Goal: Task Accomplishment & Management: Complete application form

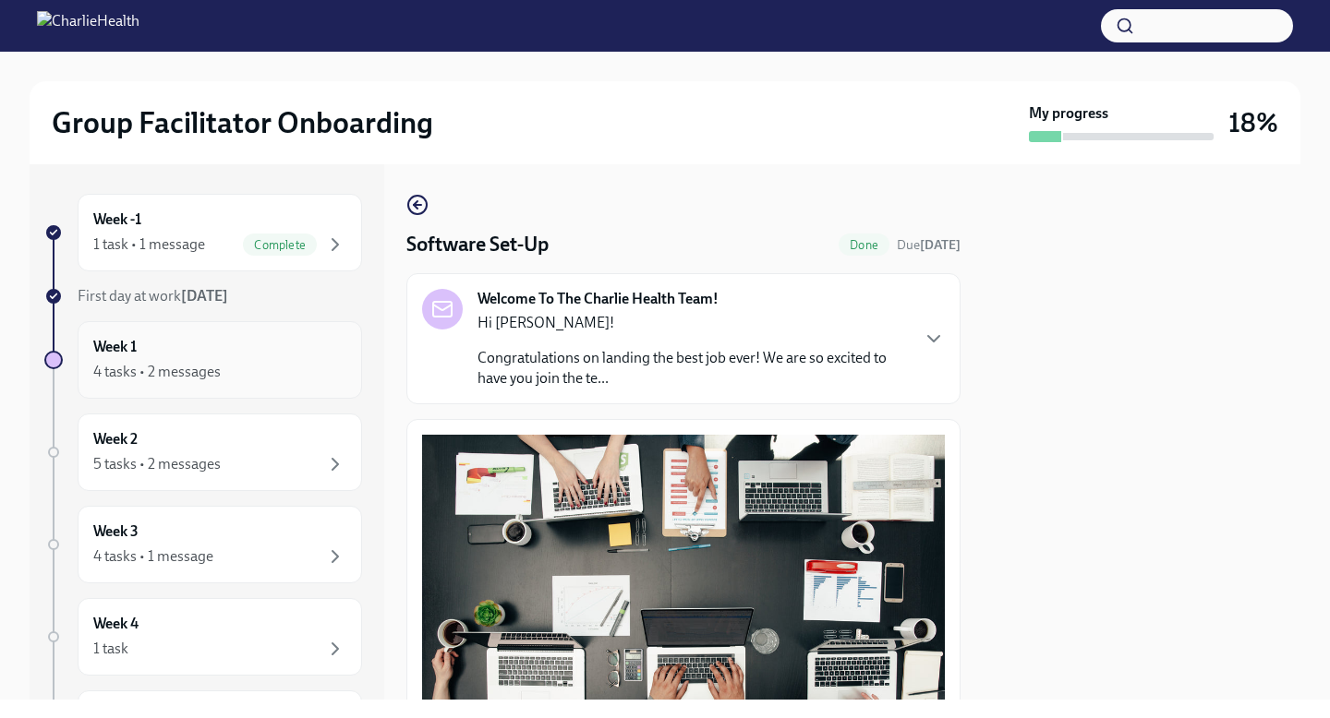
click at [187, 355] on div "Week 1 4 tasks • 2 messages" at bounding box center [219, 360] width 253 height 46
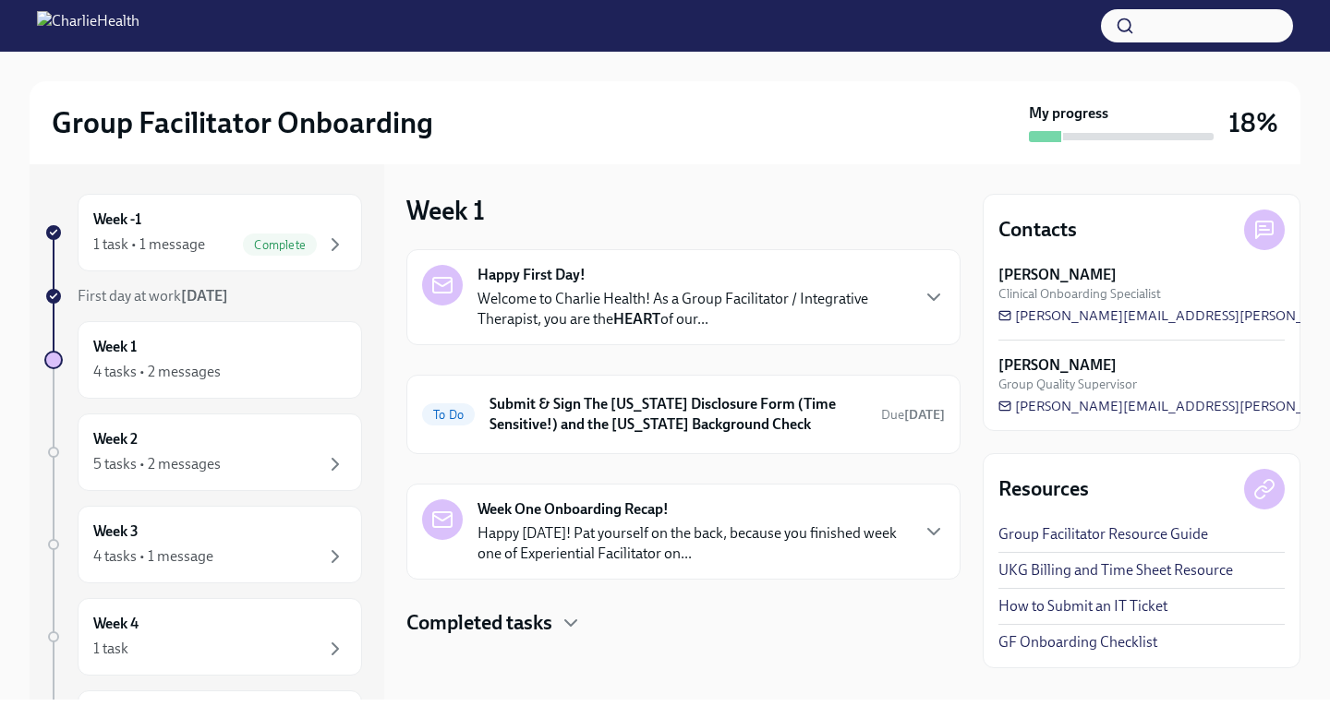
click at [567, 302] on p "Welcome to Charlie Health! As a Group Facilitator / Integrative Therapist, you …" at bounding box center [692, 309] width 430 height 41
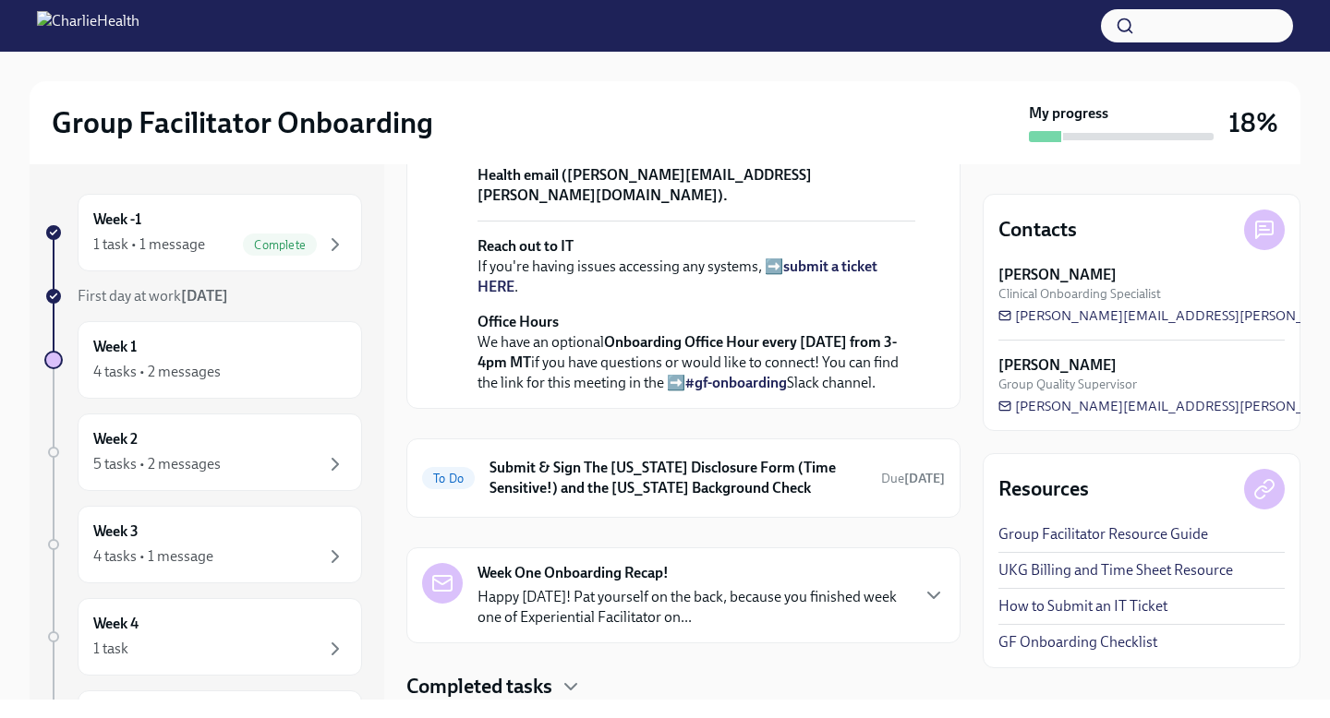
scroll to position [837, 0]
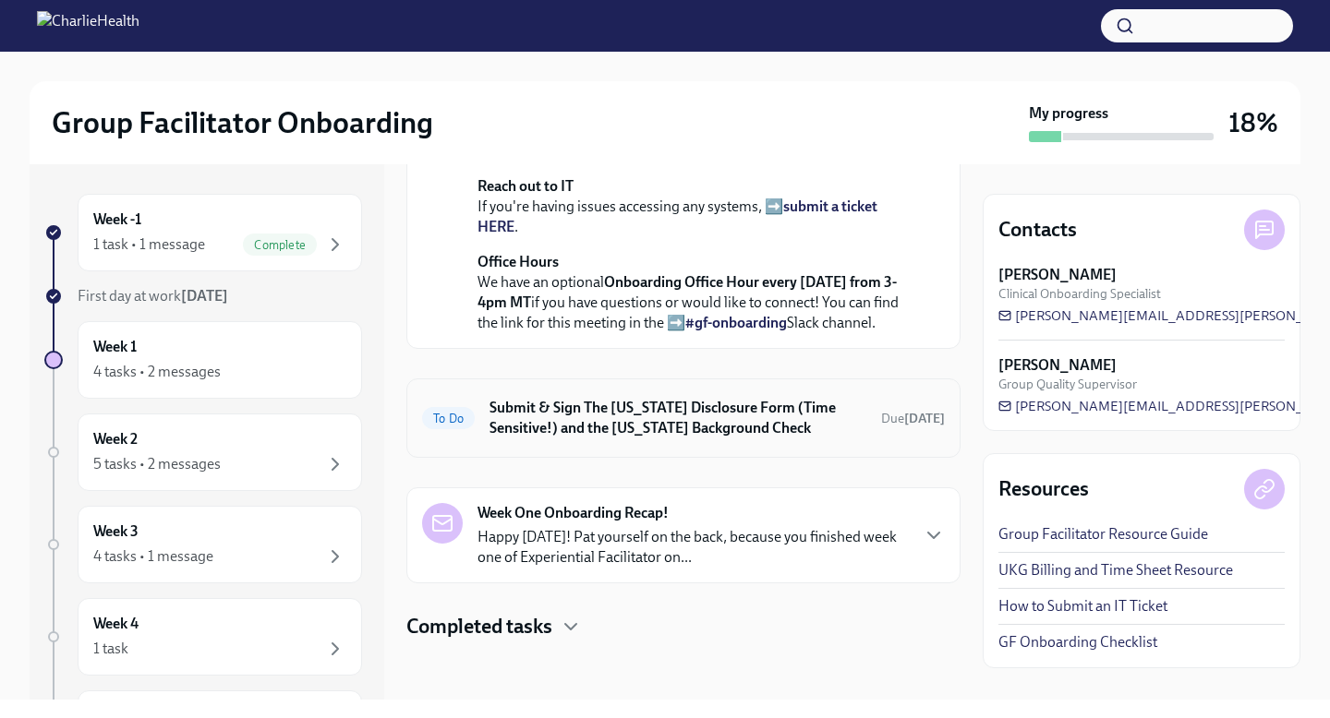
click at [572, 429] on h6 "Submit & Sign The [US_STATE] Disclosure Form (Time Sensitive!) and the [US_STAT…" at bounding box center [677, 418] width 377 height 41
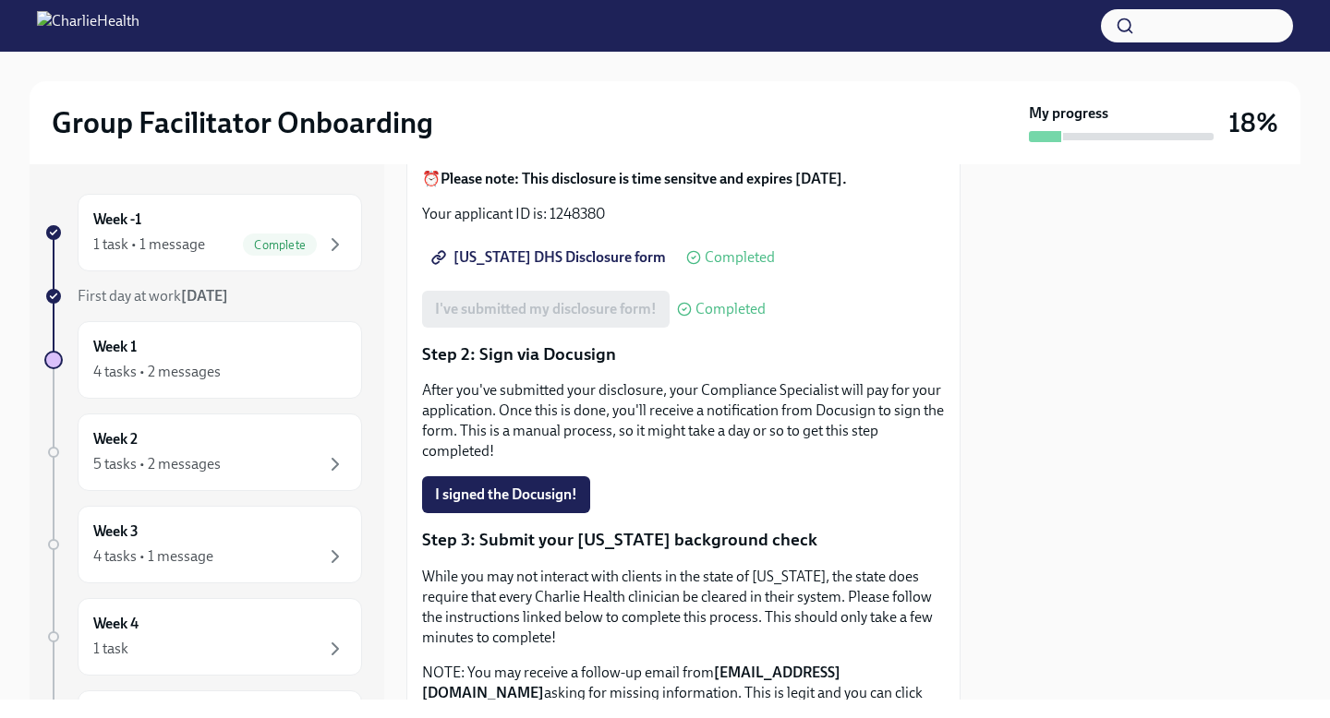
scroll to position [341, 0]
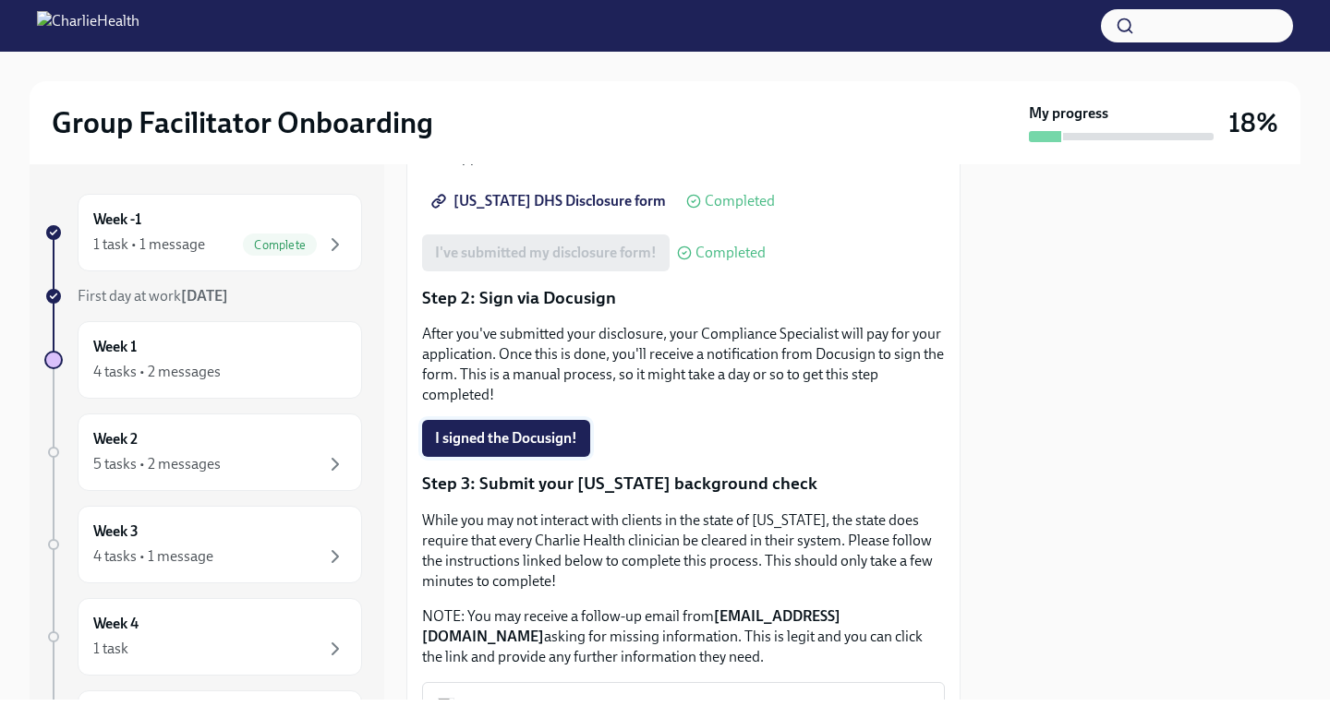
click at [552, 420] on button "I signed the Docusign!" at bounding box center [506, 438] width 168 height 37
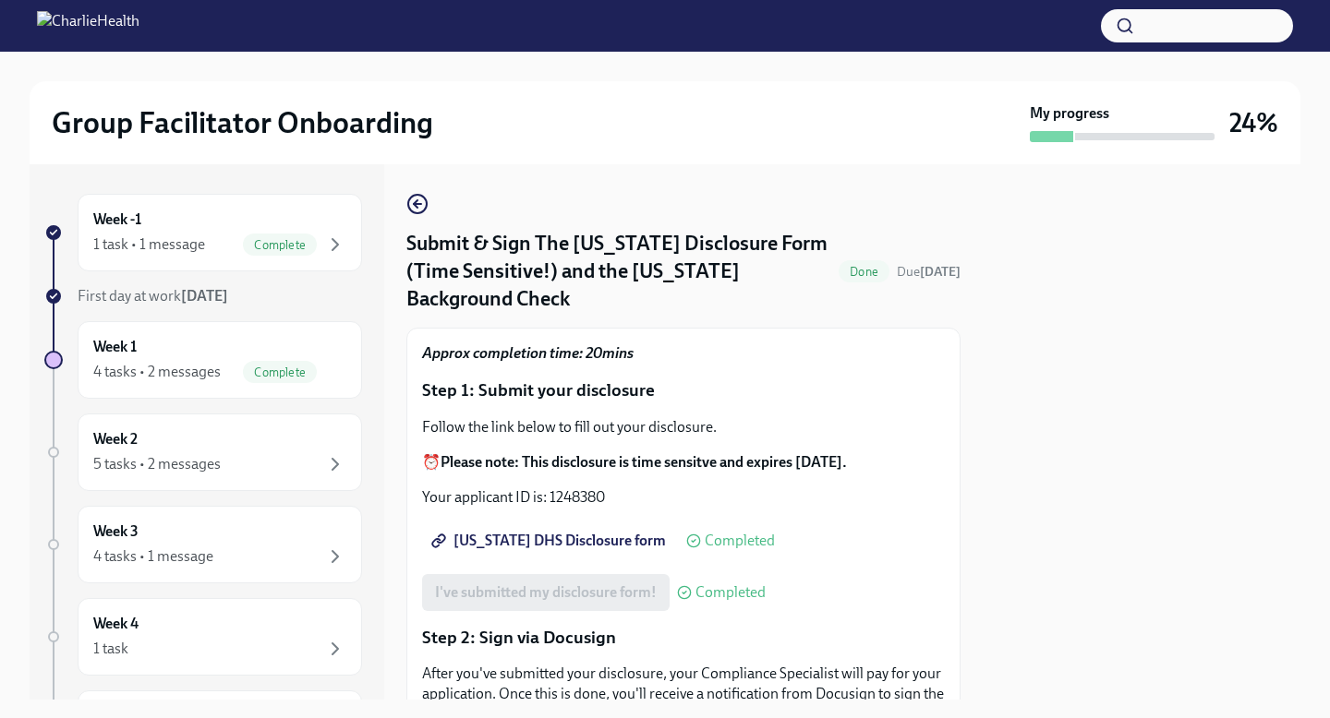
scroll to position [0, 0]
click at [428, 214] on icon "button" at bounding box center [417, 205] width 22 height 22
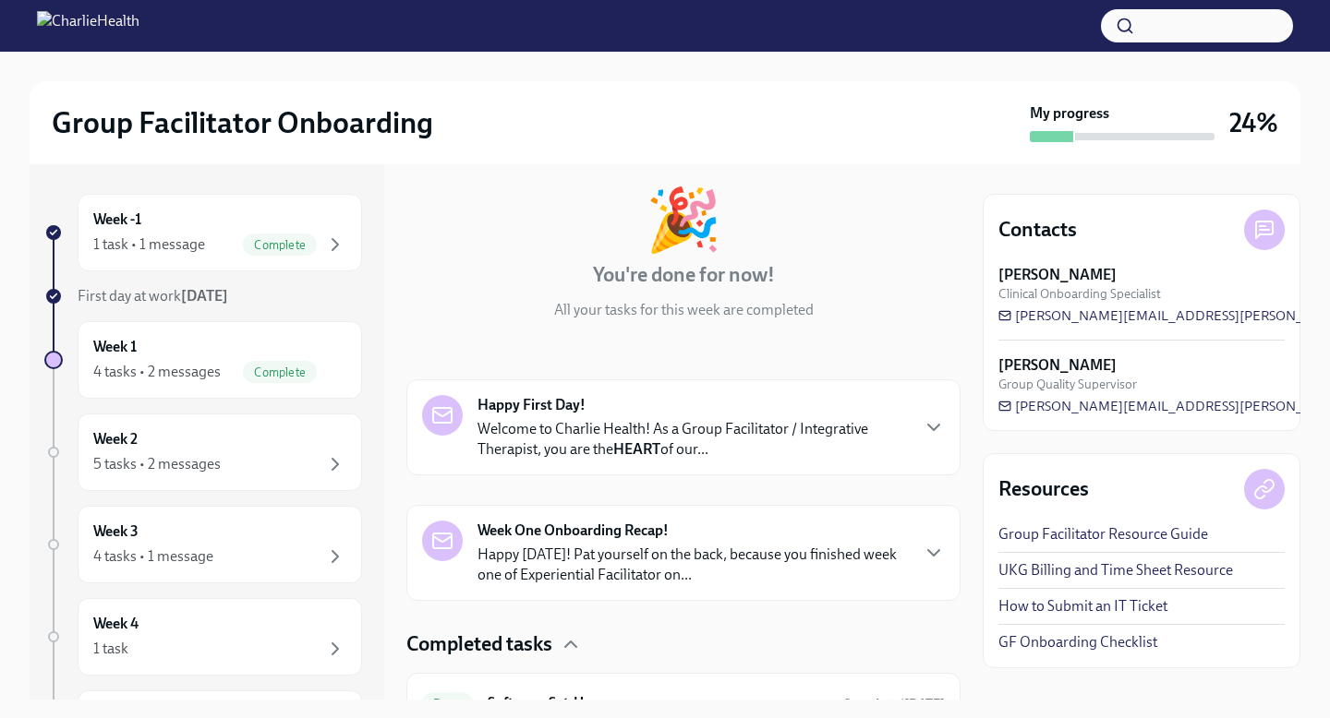
scroll to position [190, 0]
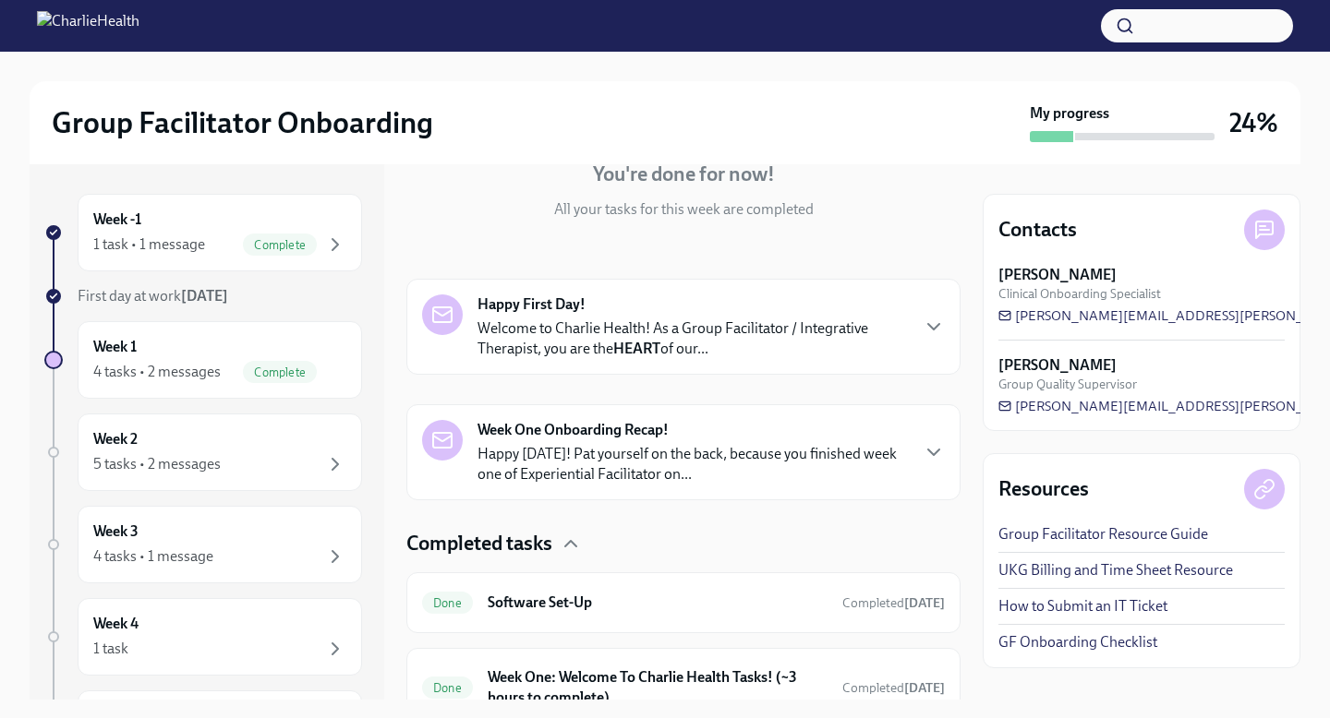
click at [562, 426] on strong "Week One Onboarding Recap!" at bounding box center [572, 430] width 191 height 20
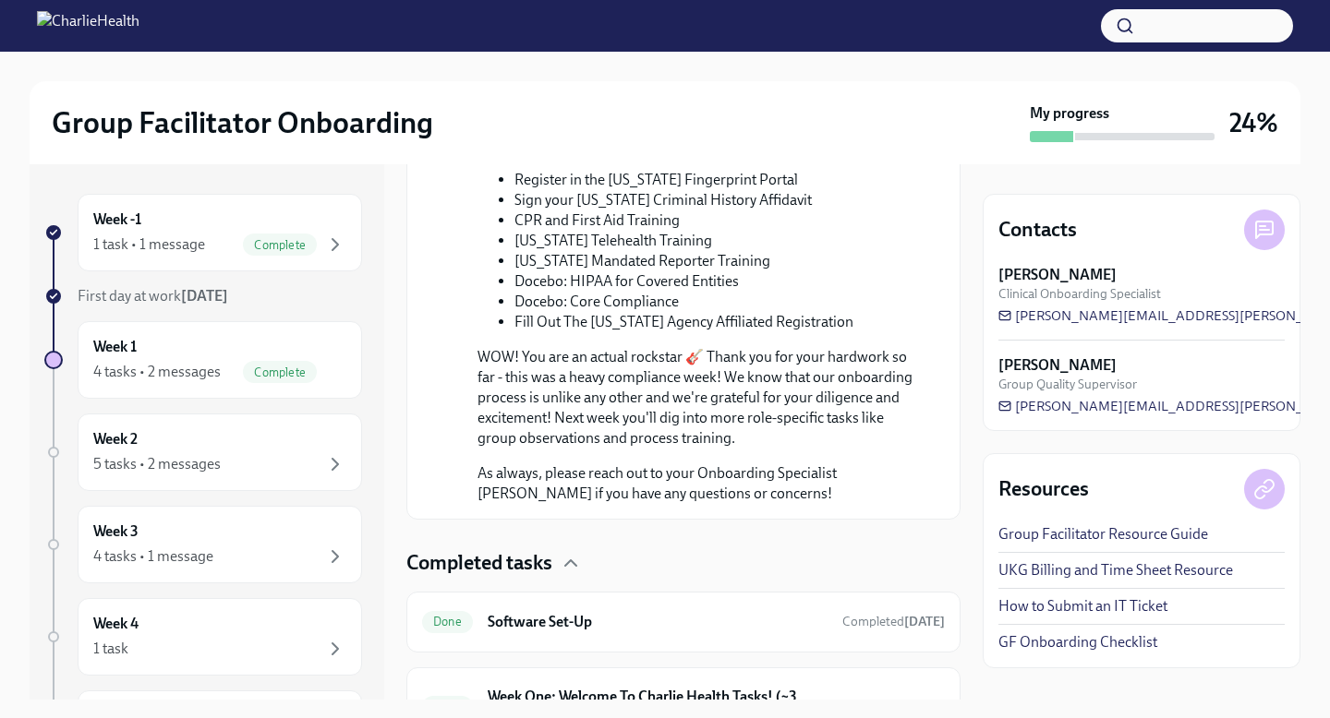
scroll to position [1403, 0]
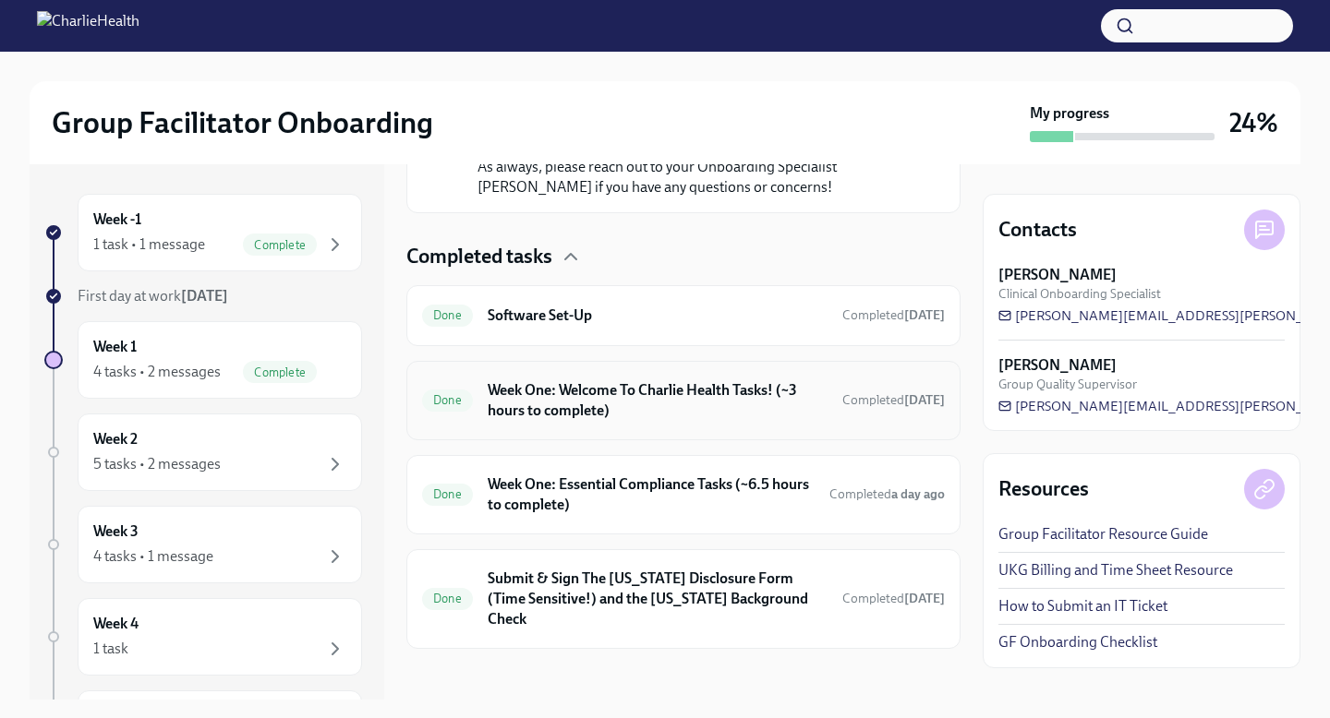
click at [623, 399] on h6 "Week One: Welcome To Charlie Health Tasks! (~3 hours to complete)" at bounding box center [658, 400] width 340 height 41
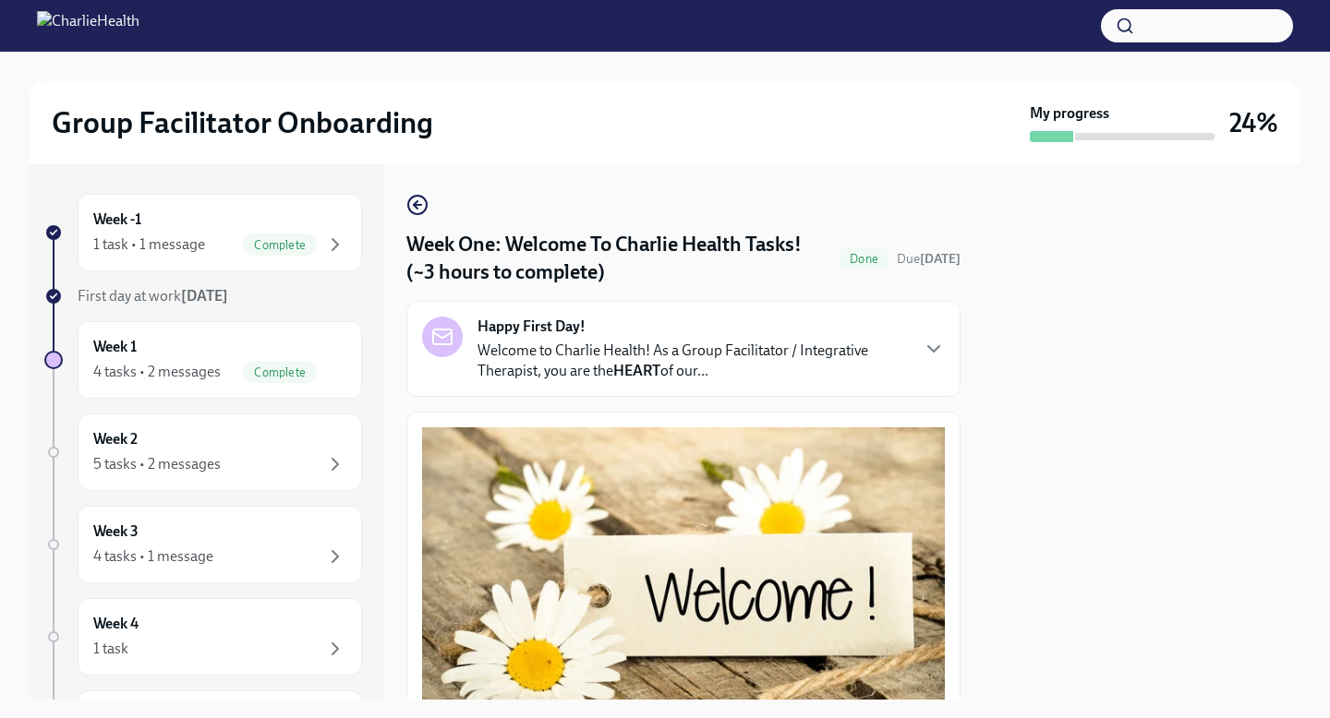
click at [631, 340] on div "Happy First Day! Welcome to Charlie Health! As a Group Facilitator / Integrativ…" at bounding box center [692, 349] width 430 height 65
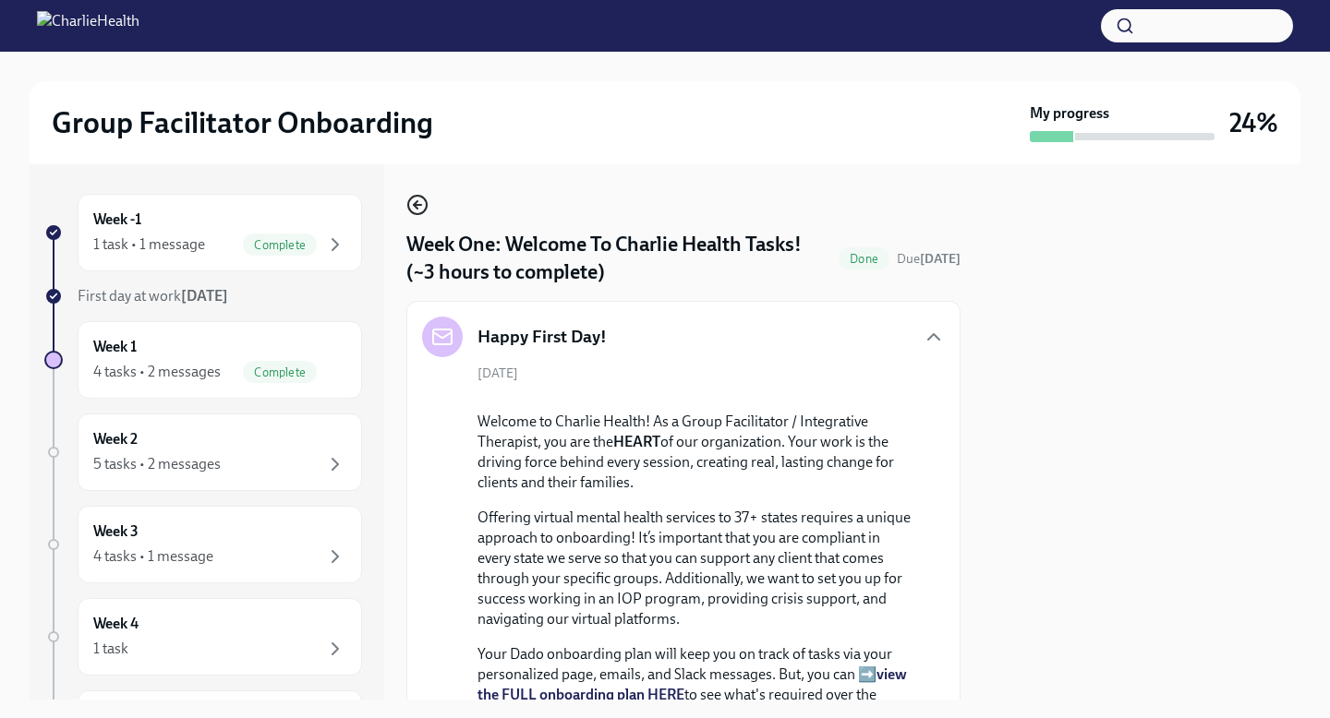
click at [417, 209] on icon "button" at bounding box center [416, 204] width 4 height 7
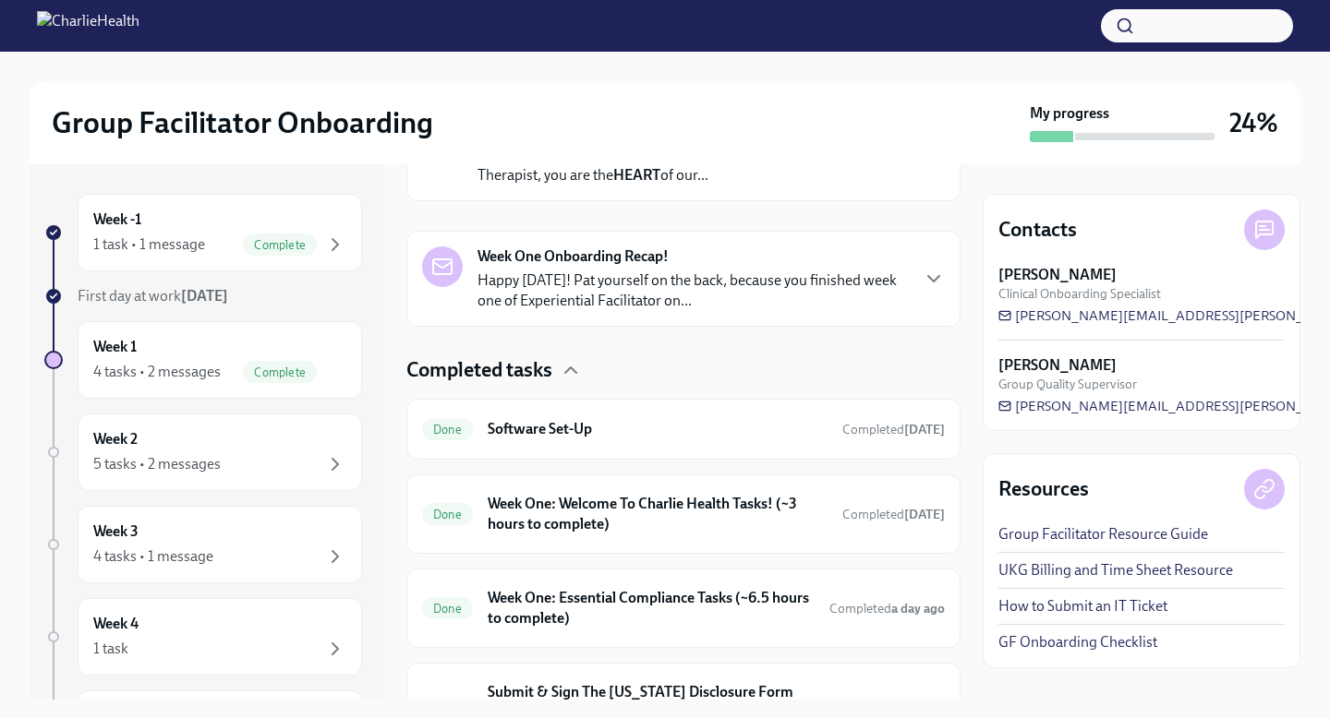
scroll to position [465, 0]
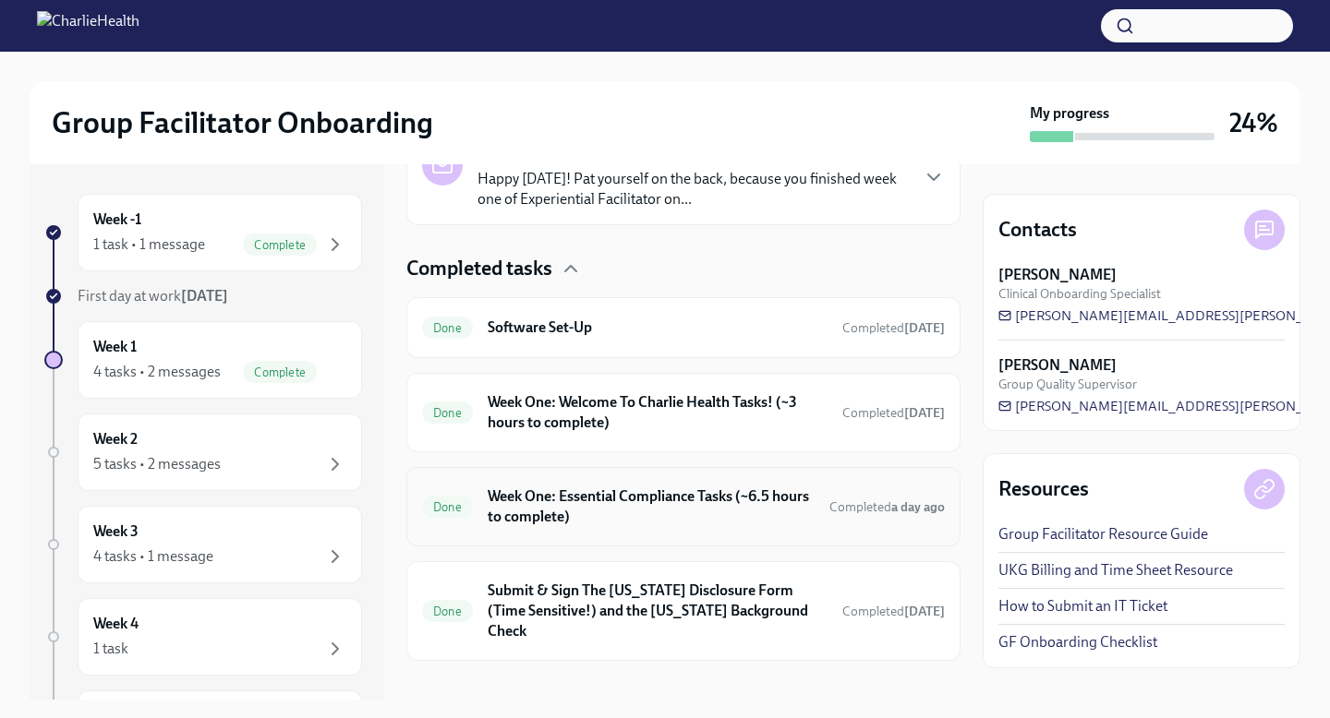
click at [595, 520] on h6 "Week One: Essential Compliance Tasks (~6.5 hours to complete)" at bounding box center [651, 507] width 327 height 41
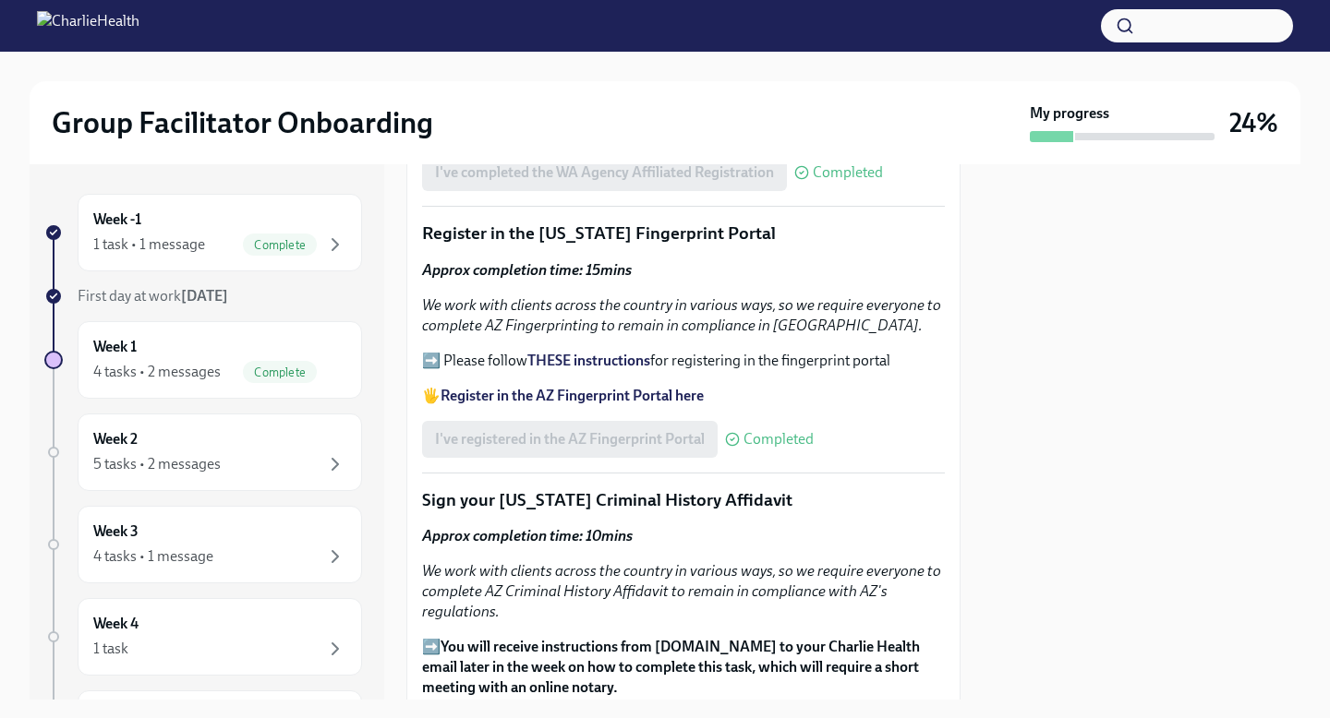
scroll to position [2117, 0]
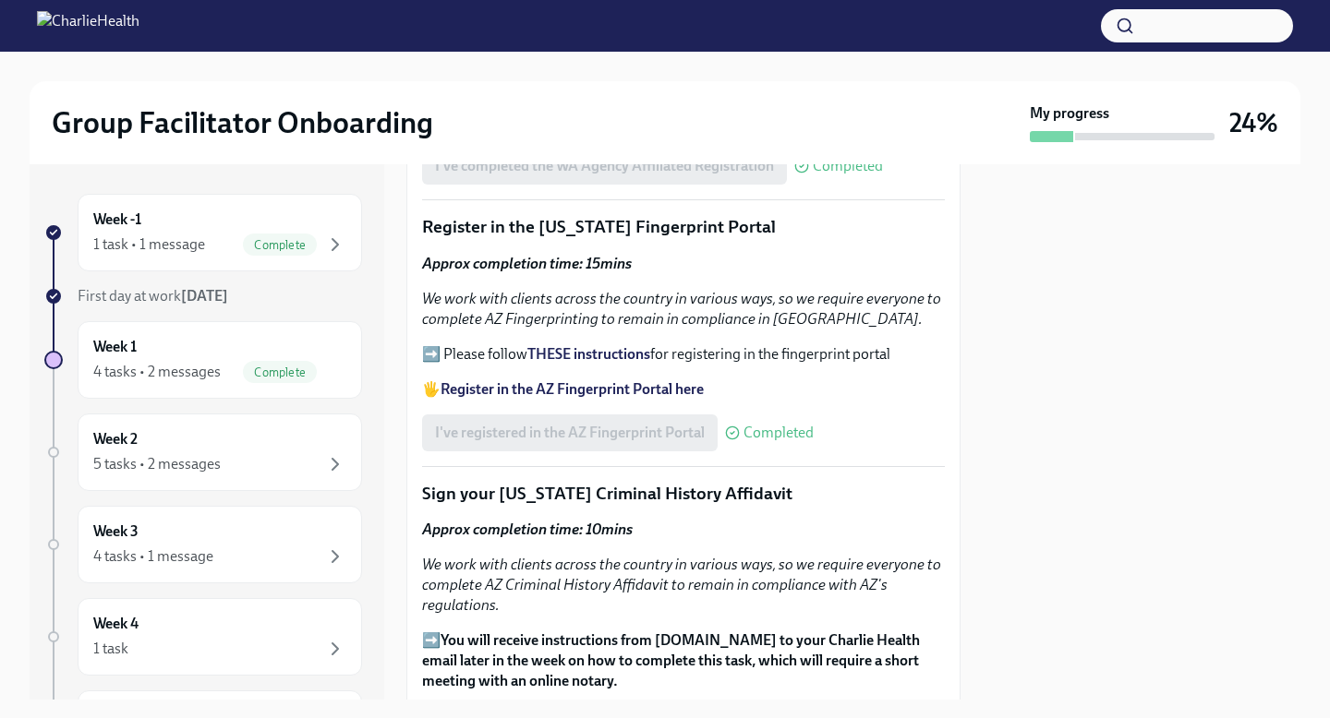
click at [614, 363] on strong "THESE instructions" at bounding box center [588, 354] width 123 height 18
click at [504, 398] on strong "Register in the AZ Fingerprint Portal here" at bounding box center [571, 389] width 263 height 18
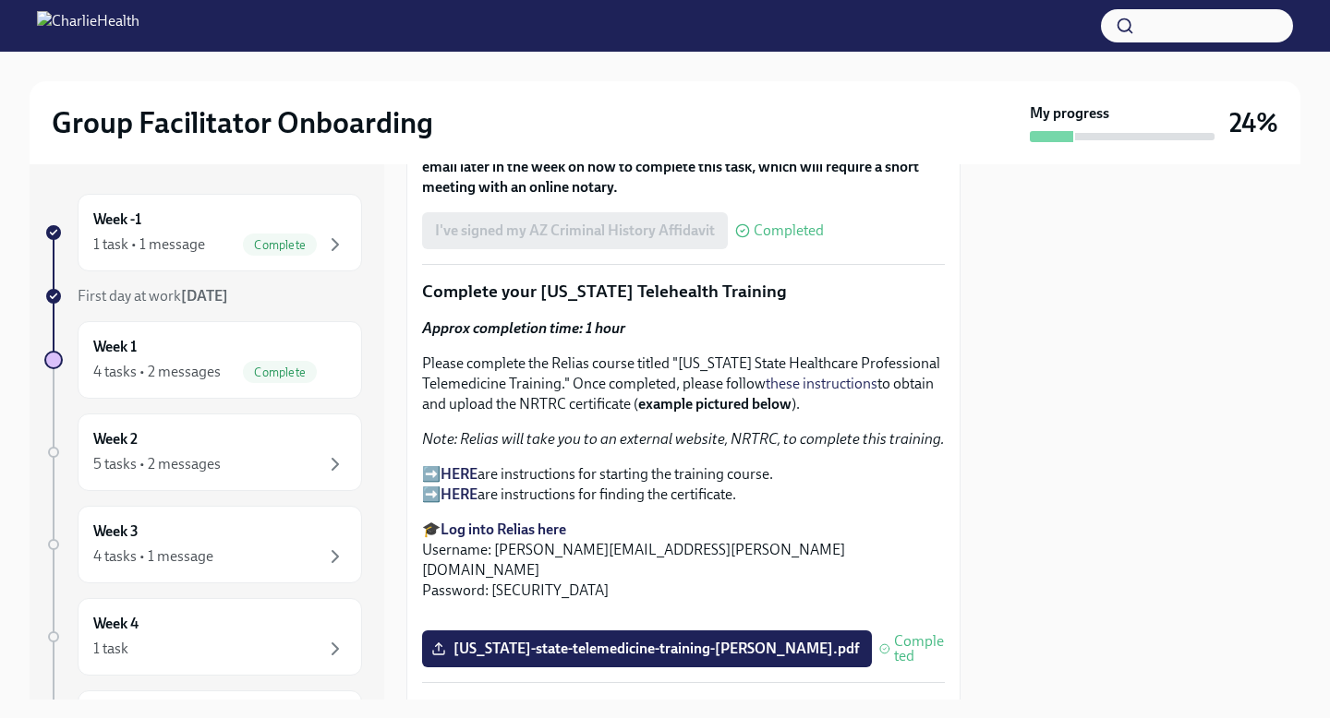
scroll to position [1986, 0]
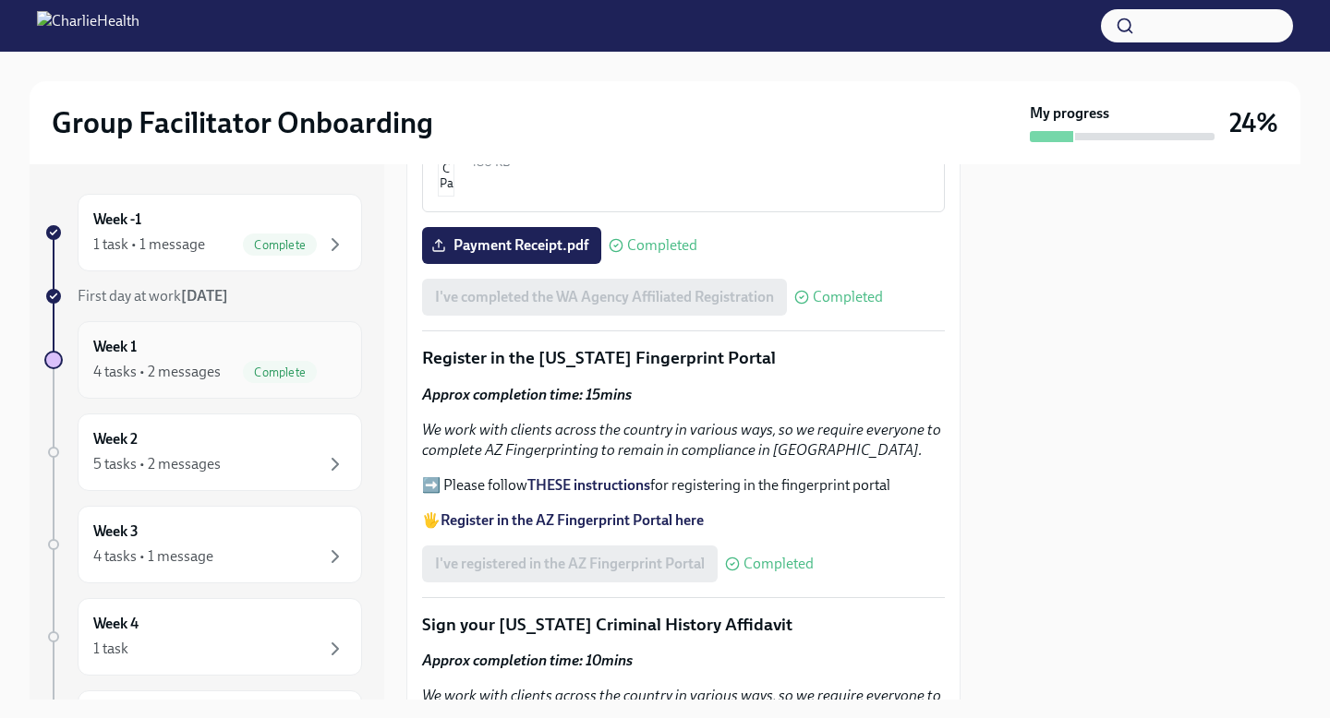
click at [192, 384] on div "Week 1 4 tasks • 2 messages Complete" at bounding box center [220, 360] width 284 height 78
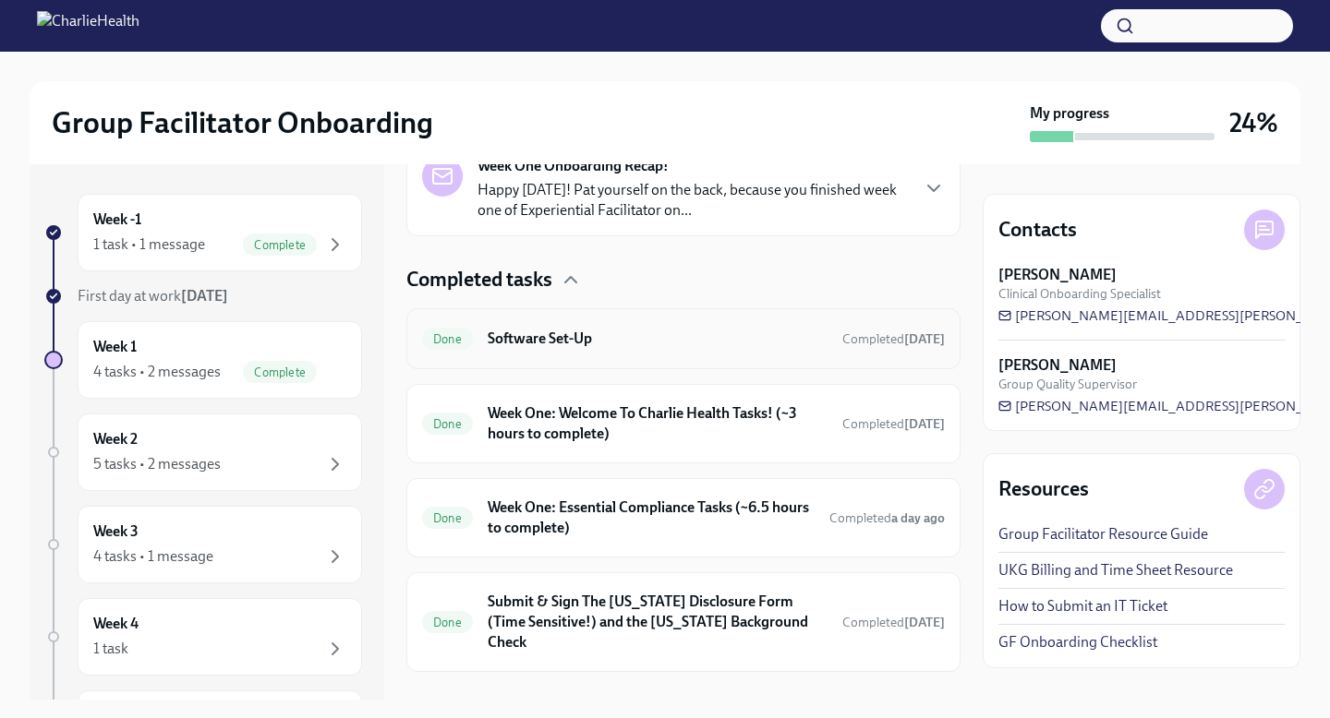
scroll to position [465, 0]
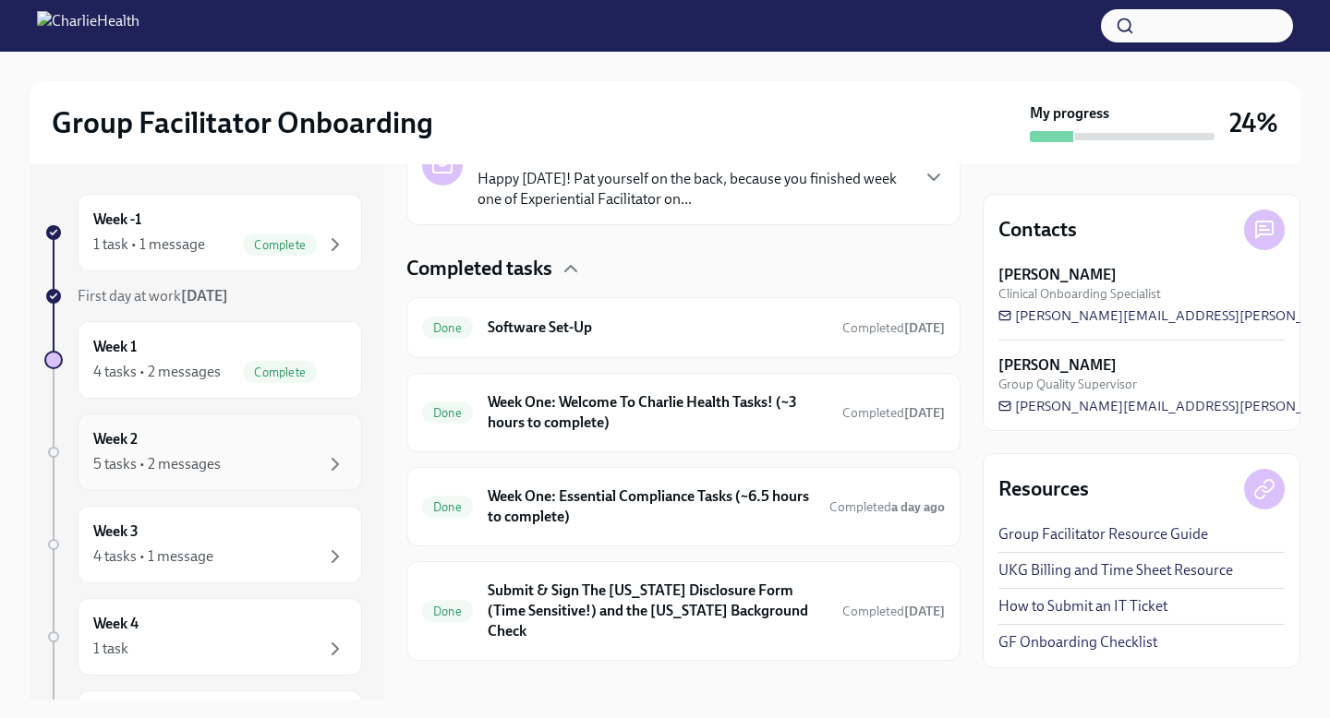
click at [281, 440] on div "Week 2 5 tasks • 2 messages" at bounding box center [219, 452] width 253 height 46
